Goal: Information Seeking & Learning: Check status

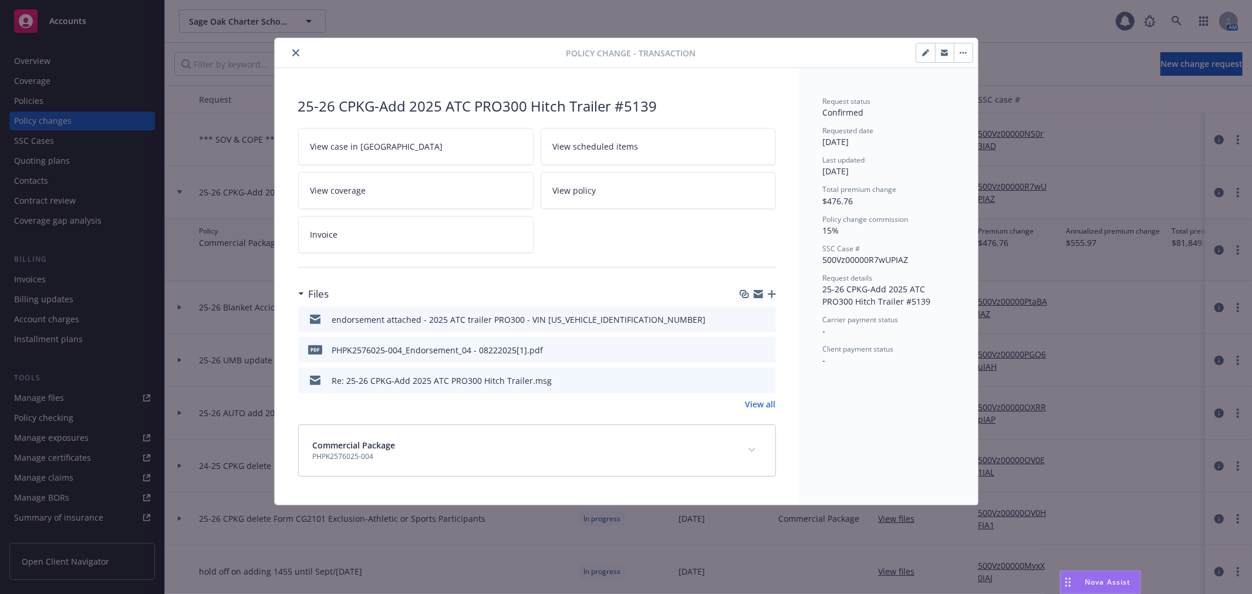
click at [292, 50] on icon "close" at bounding box center [295, 52] width 7 height 7
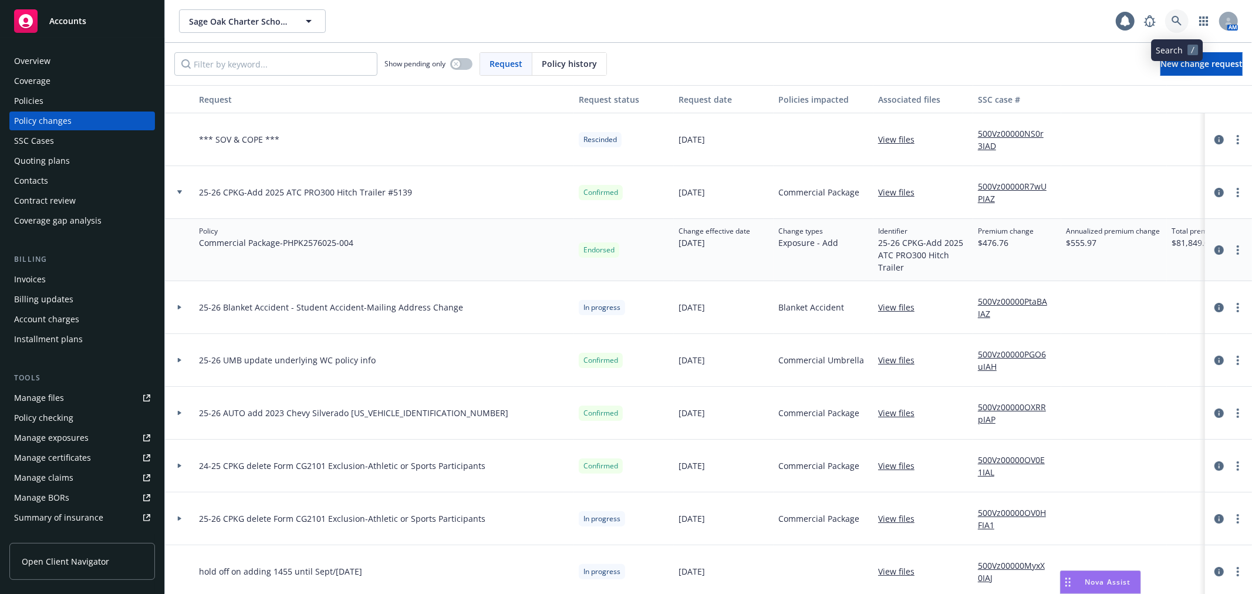
click at [1181, 16] on icon at bounding box center [1177, 21] width 11 height 11
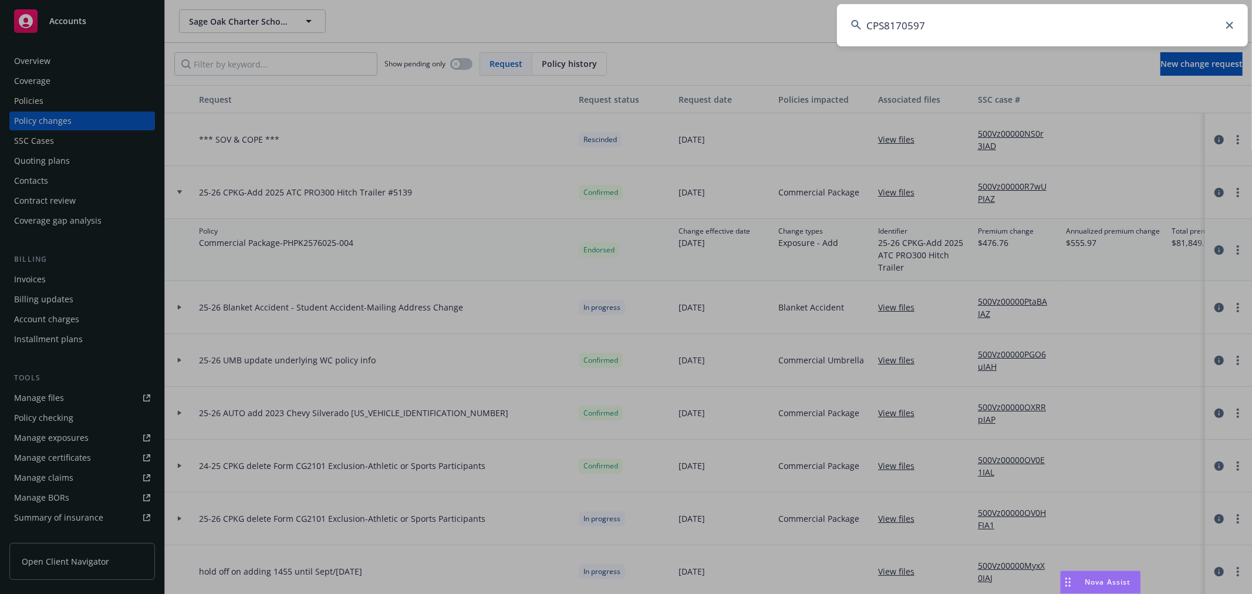
type input "CPS8170597"
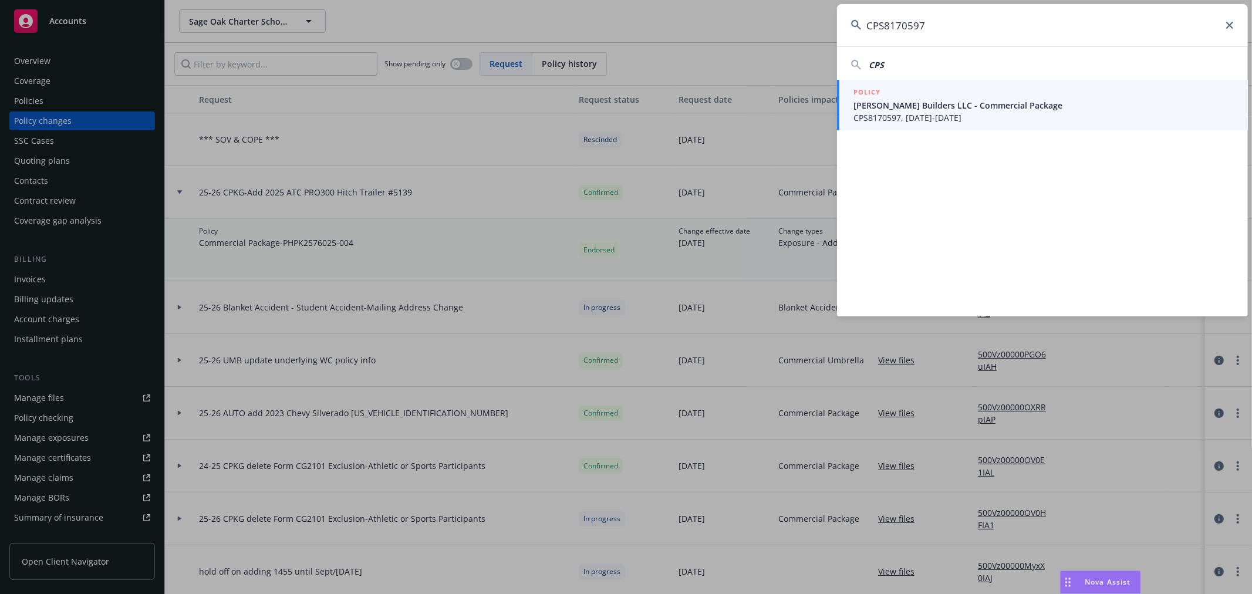
click at [951, 123] on span "CPS8170597, [DATE]-[DATE]" at bounding box center [1043, 118] width 380 height 12
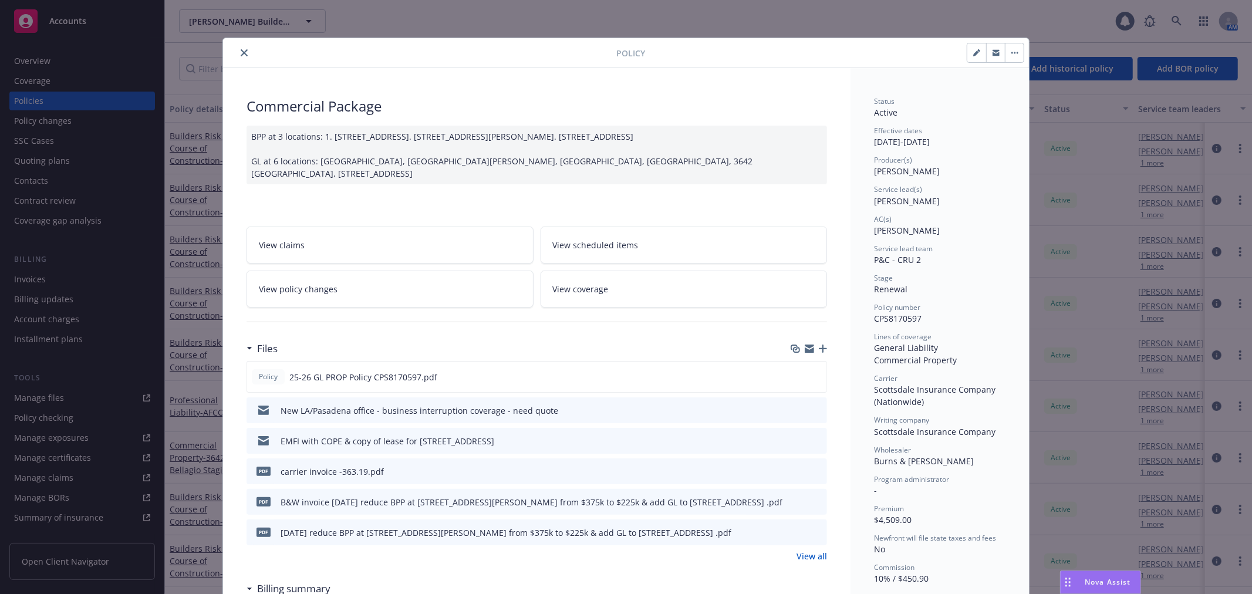
click at [241, 46] on button "close" at bounding box center [244, 53] width 14 height 14
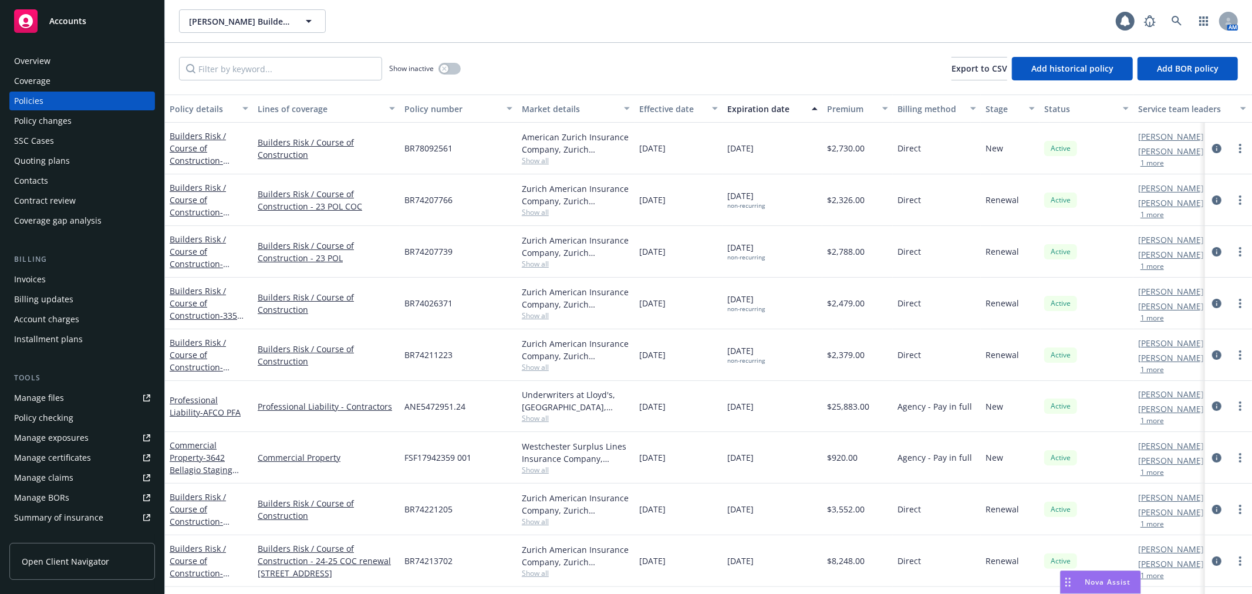
click at [82, 120] on div "Policy changes" at bounding box center [82, 121] width 136 height 19
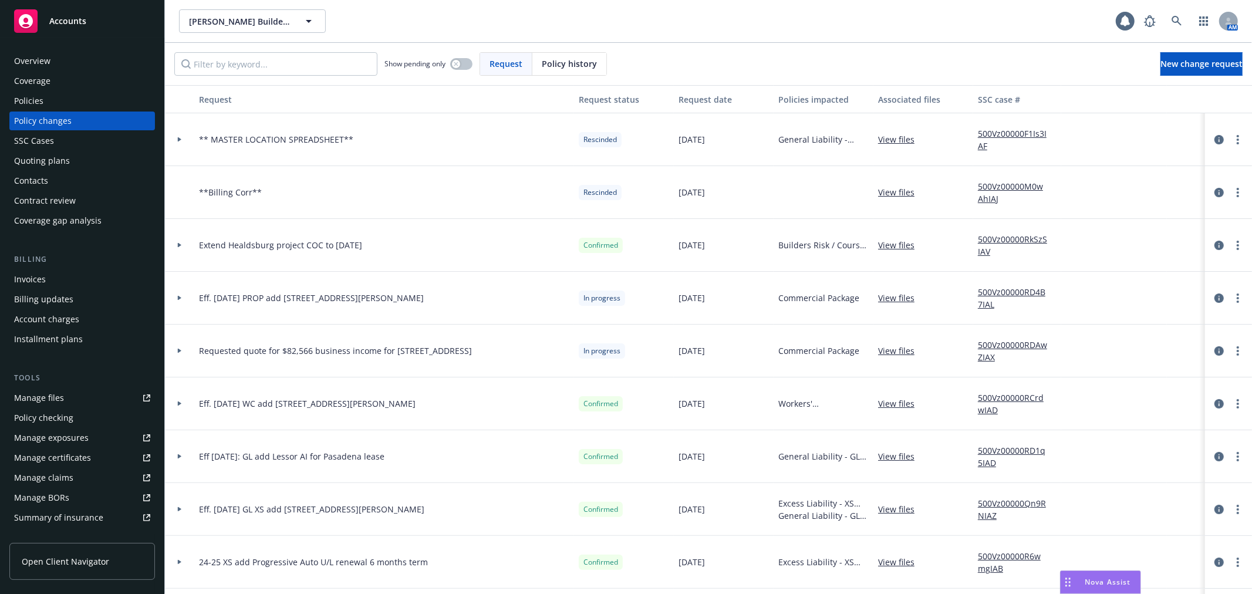
click at [179, 297] on icon at bounding box center [180, 298] width 4 height 5
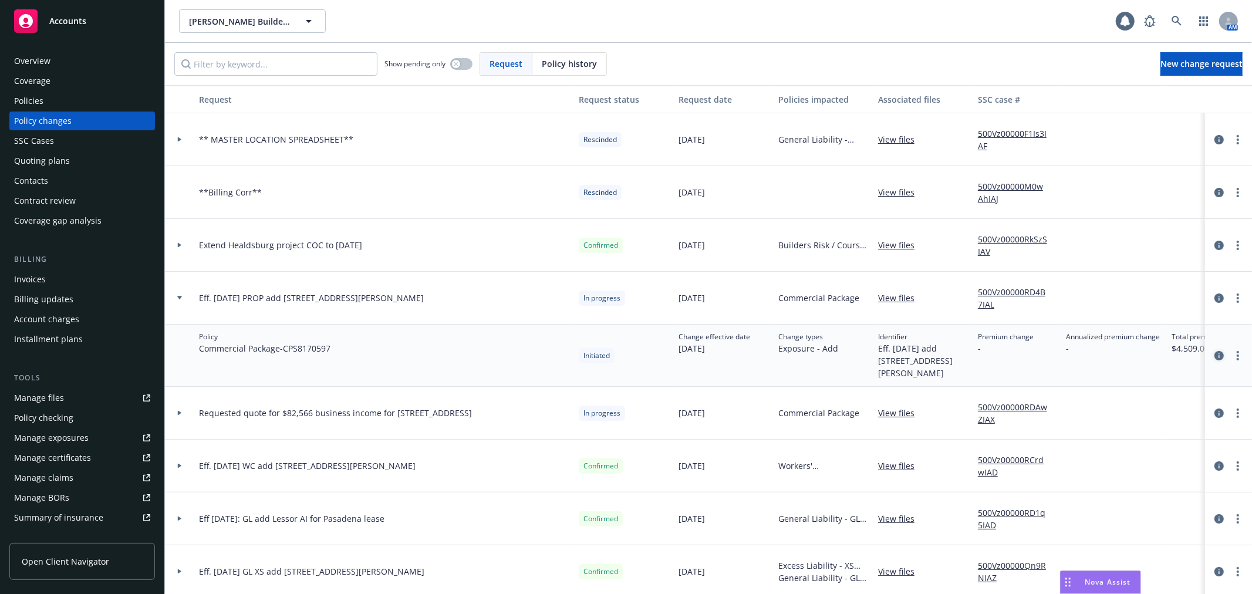
click at [1214, 352] on icon "circleInformation" at bounding box center [1218, 355] width 9 height 9
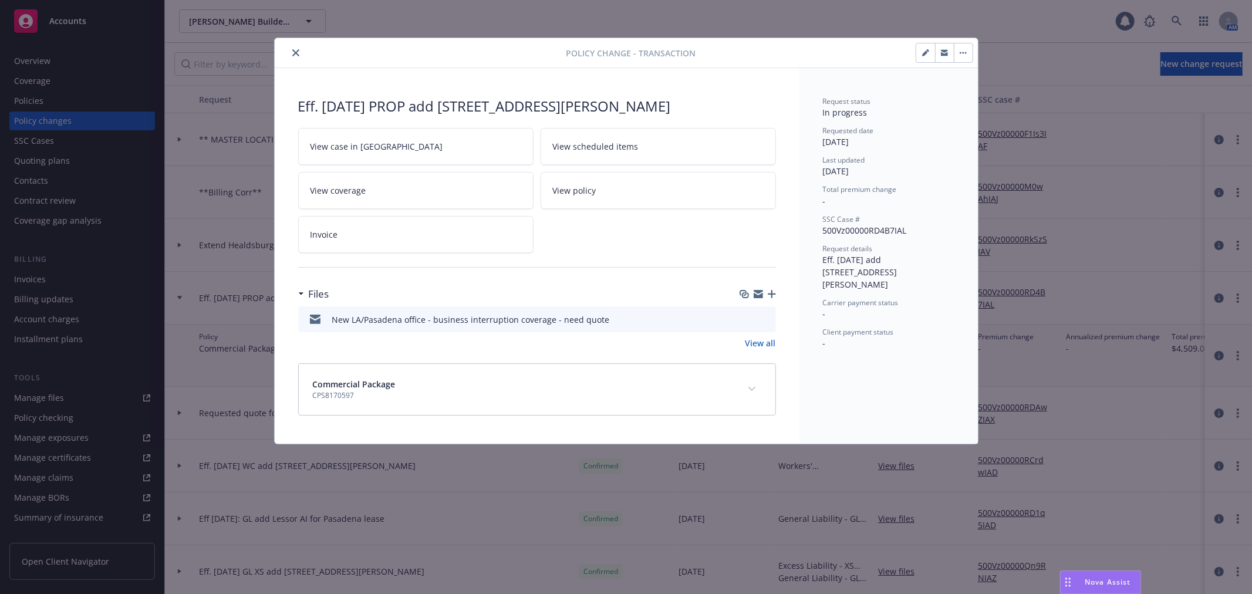
click at [757, 294] on icon "button" at bounding box center [758, 293] width 9 height 9
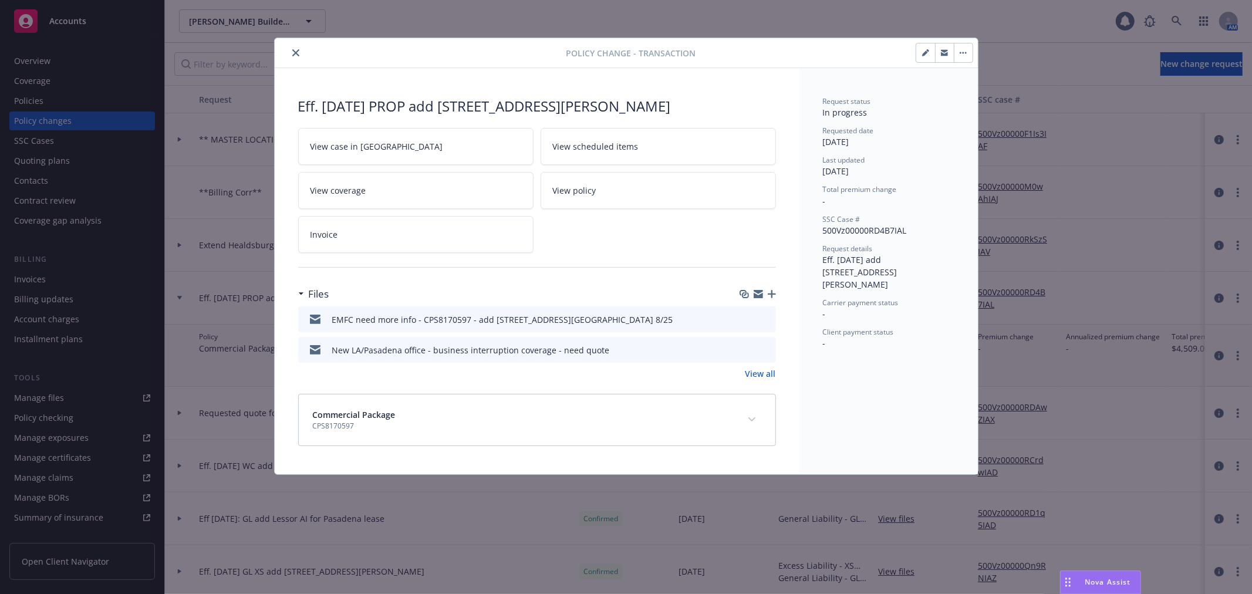
click at [298, 53] on icon "close" at bounding box center [295, 52] width 7 height 7
